Goal: Navigation & Orientation: Find specific page/section

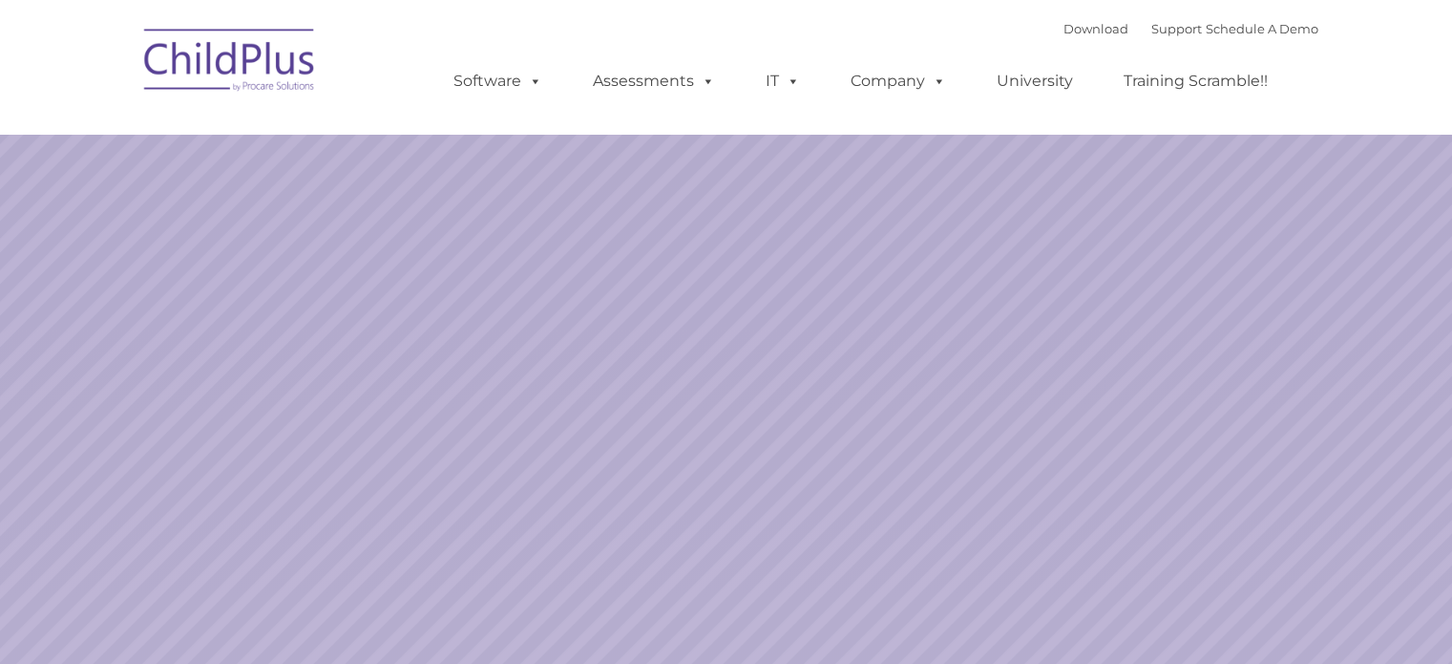
select select "MEDIUM"
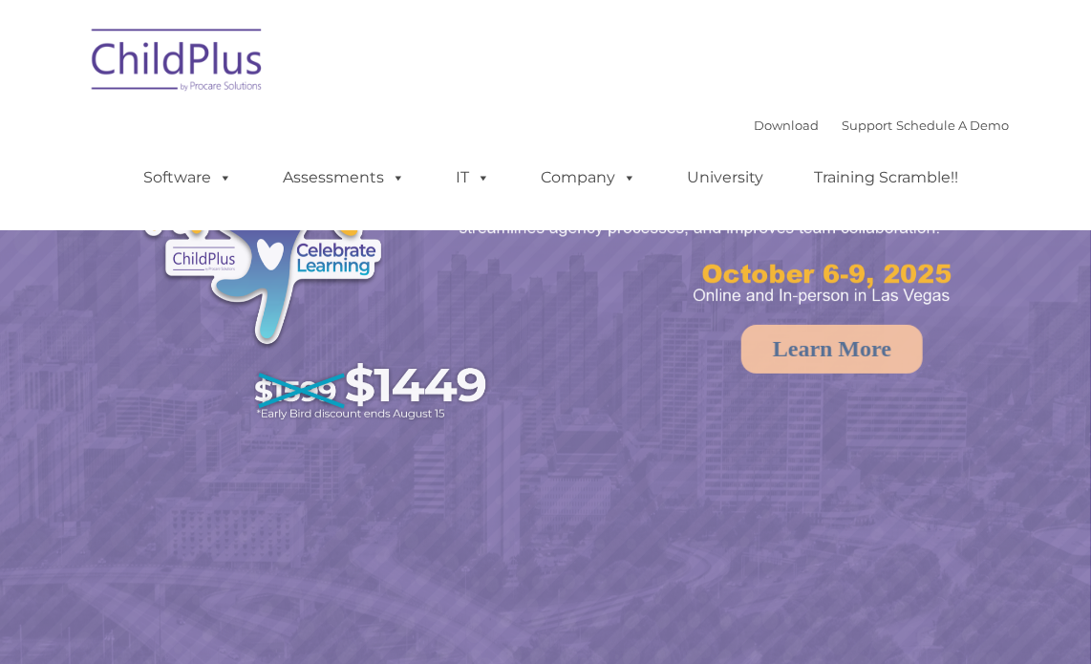
select select "MEDIUM"
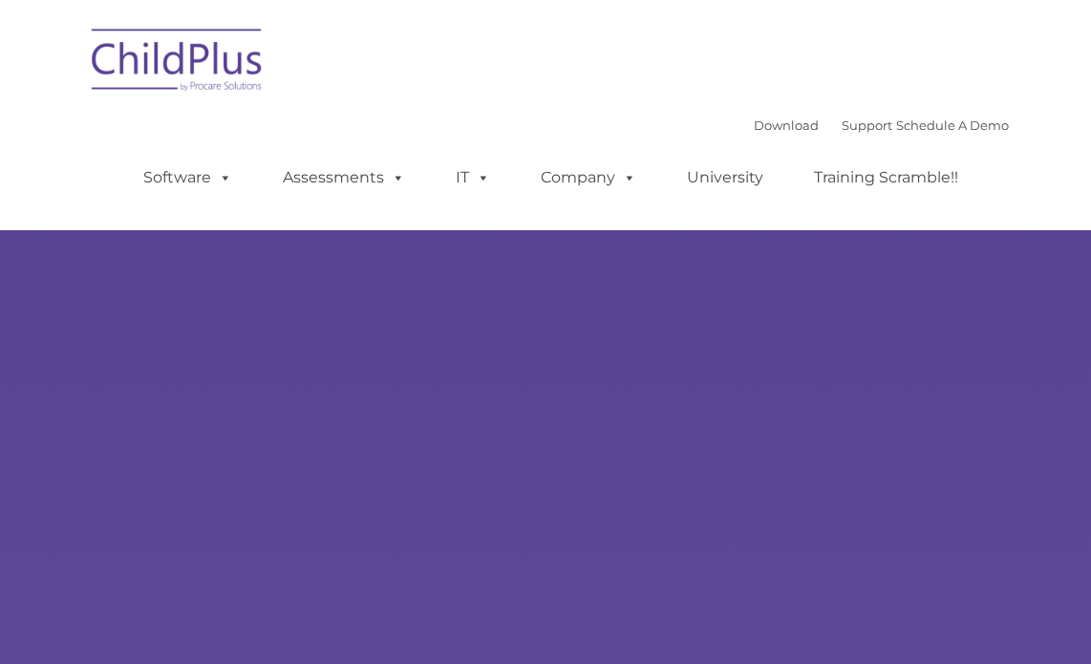
type input ""
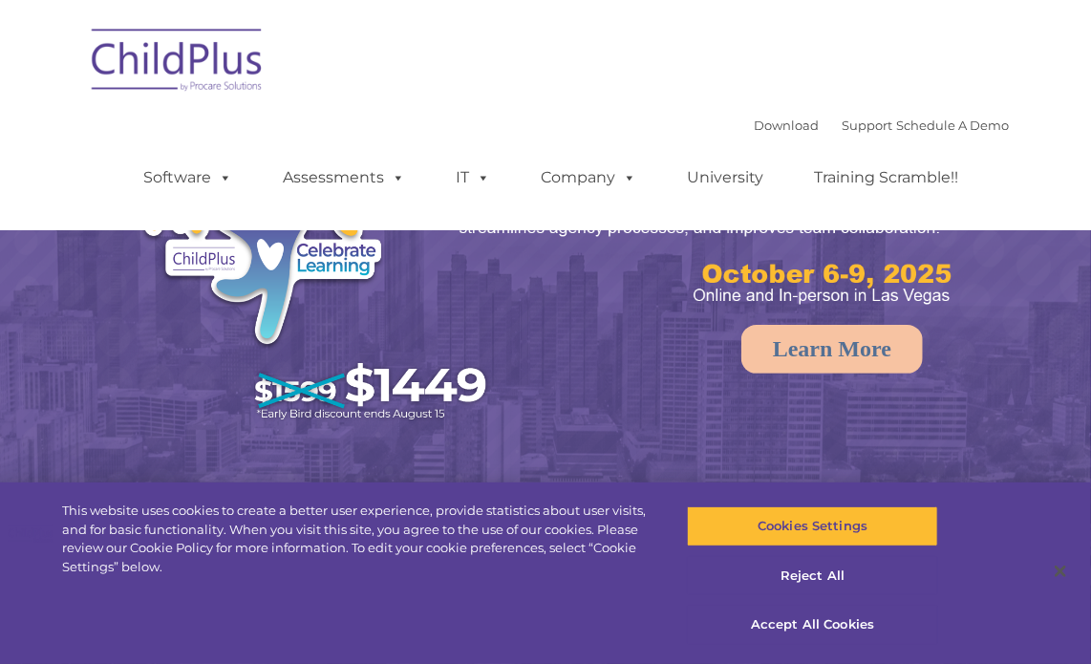
select select "MEDIUM"
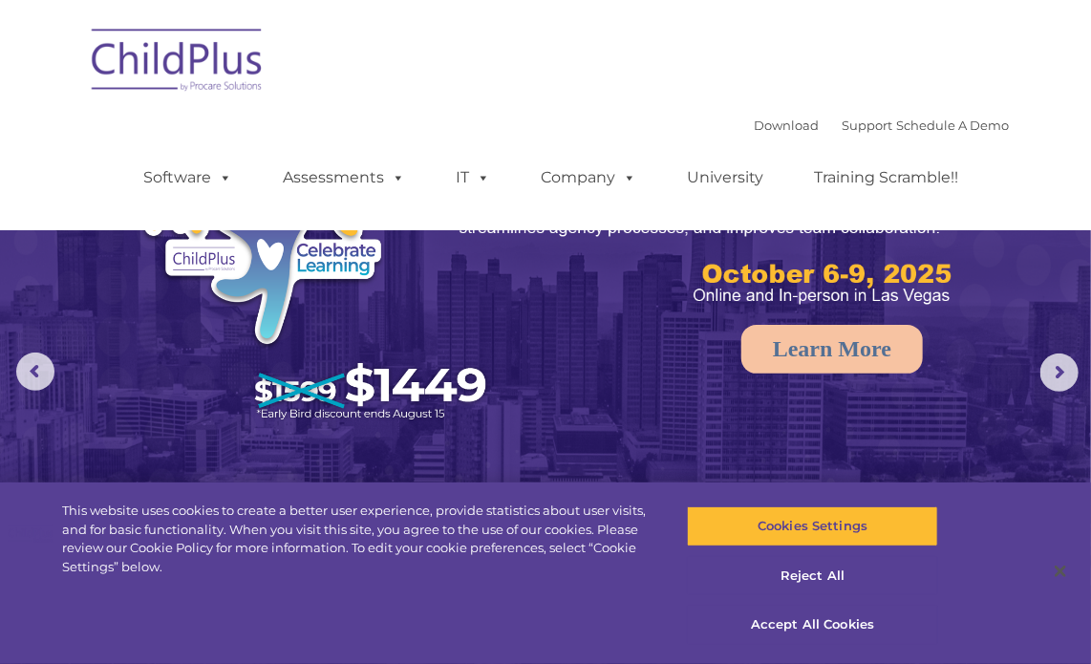
click at [760, 134] on div "Download Support | Schedule A Demo " at bounding box center [880, 125] width 255 height 29
click at [761, 124] on link "Download" at bounding box center [785, 124] width 65 height 15
